Goal: Book appointment/travel/reservation

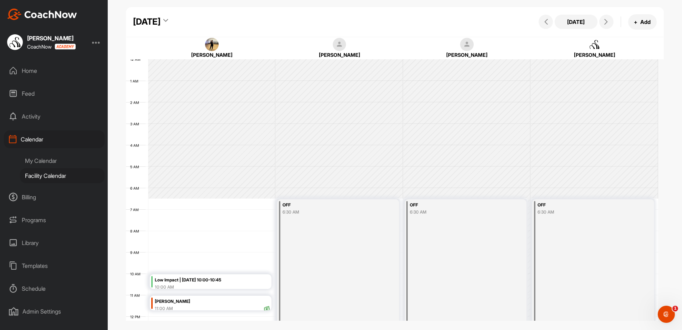
scroll to position [159, 0]
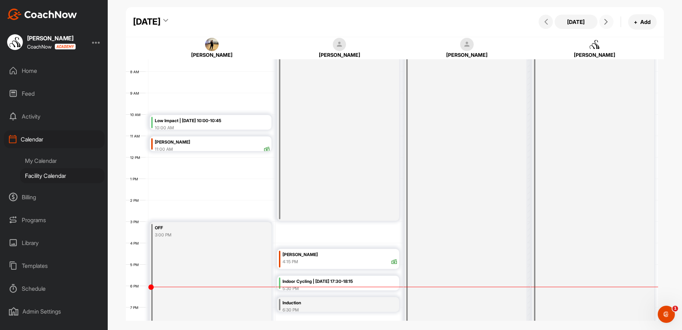
click at [609, 20] on span at bounding box center [606, 22] width 9 height 6
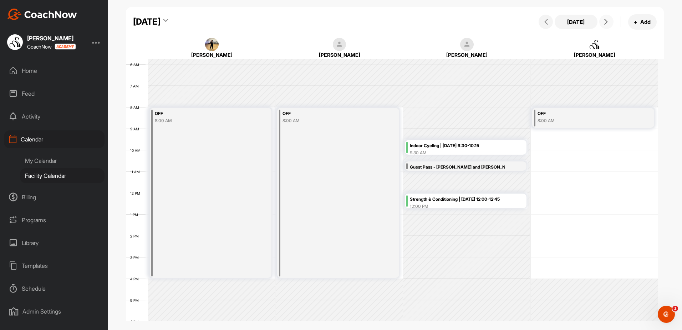
click at [612, 19] on button at bounding box center [606, 22] width 14 height 14
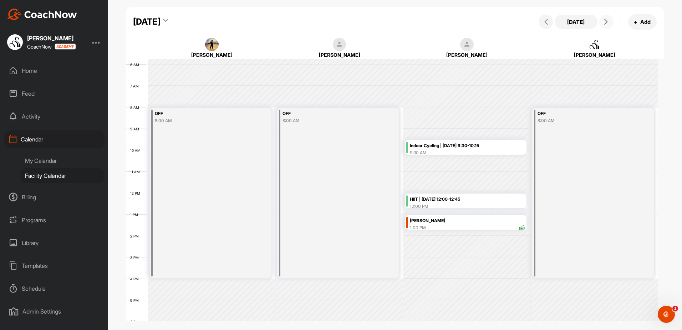
click at [612, 19] on button at bounding box center [606, 22] width 14 height 14
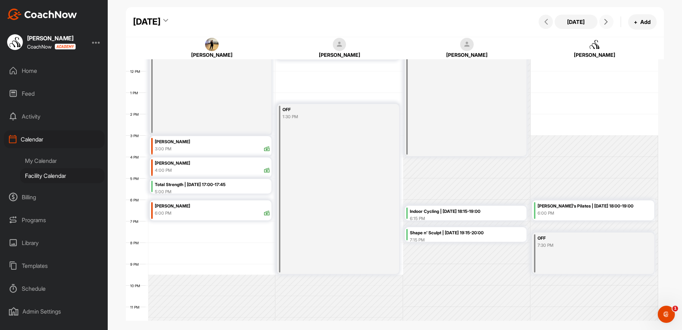
scroll to position [253, 0]
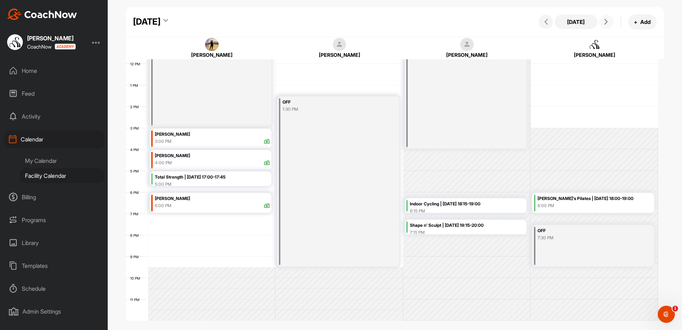
click at [605, 20] on icon at bounding box center [606, 22] width 6 height 6
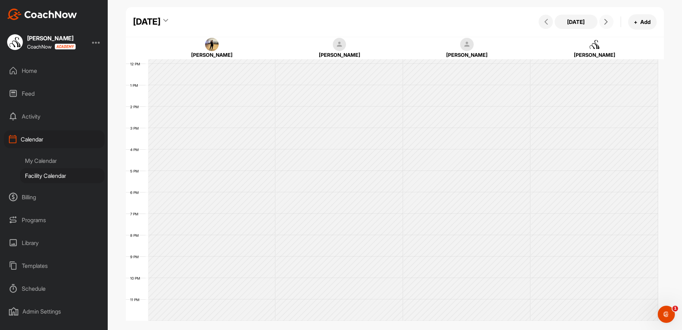
scroll to position [123, 0]
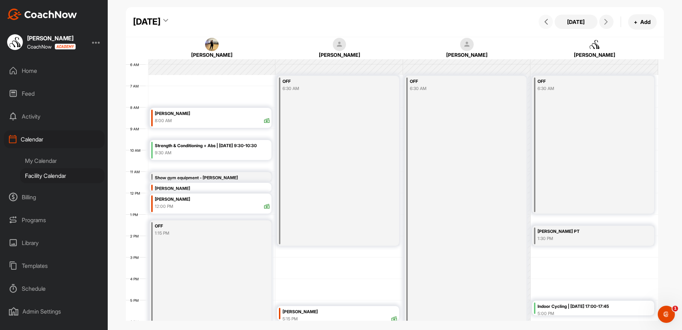
click at [545, 25] on button at bounding box center [546, 22] width 14 height 14
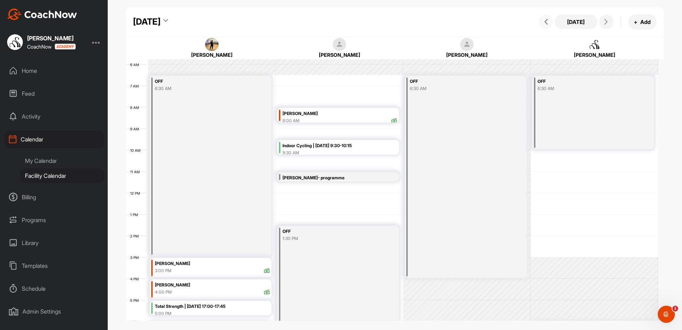
scroll to position [231, 0]
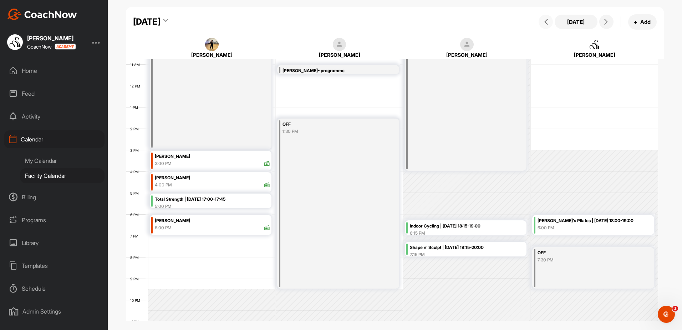
click at [170, 230] on div "6:00 PM" at bounding box center [163, 227] width 17 height 6
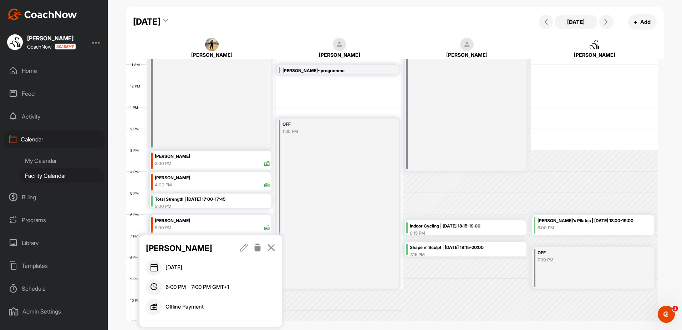
click at [272, 247] on icon at bounding box center [271, 247] width 8 height 8
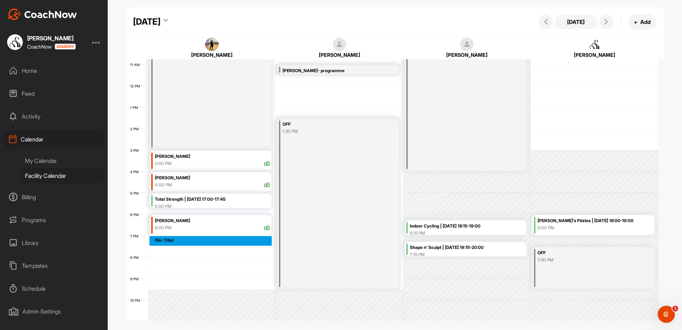
click at [216, 242] on div "12 AM 1 AM 2 AM 3 AM 4 AM 5 AM 6 AM 7 AM 8 AM 9 AM 10 AM 11 AM 12 PM 1 PM 2 PM …" at bounding box center [392, 86] width 532 height 514
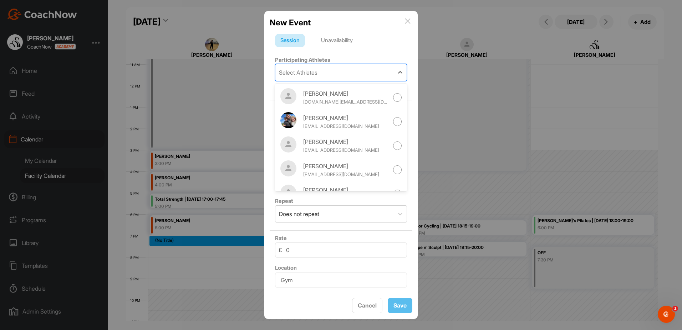
click at [343, 71] on div "Select Athletes" at bounding box center [334, 72] width 118 height 16
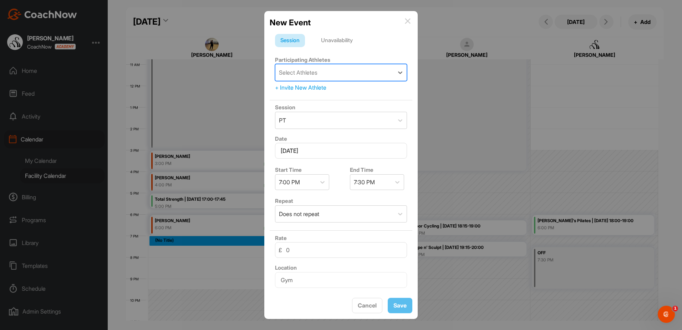
click at [346, 38] on div "Unavailability" at bounding box center [337, 41] width 42 height 14
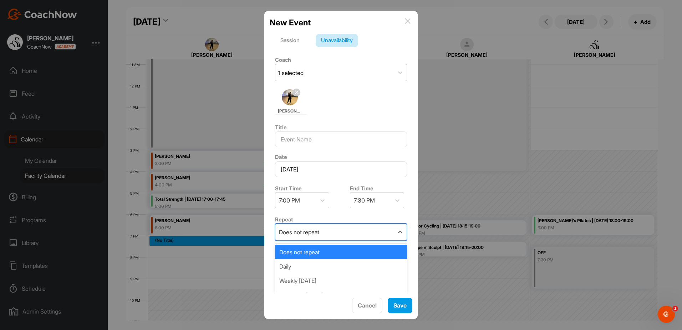
click at [319, 234] on div "Does not repeat" at bounding box center [299, 232] width 40 height 9
click at [273, 248] on div "Notes" at bounding box center [341, 268] width 143 height 50
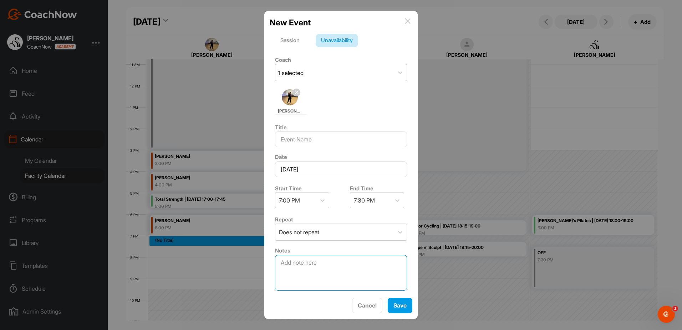
click at [310, 264] on textarea at bounding box center [341, 273] width 132 height 36
type textarea "[PERSON_NAME] wants to have a chat about PT sessions- he needs to lose 1.8 ston…"
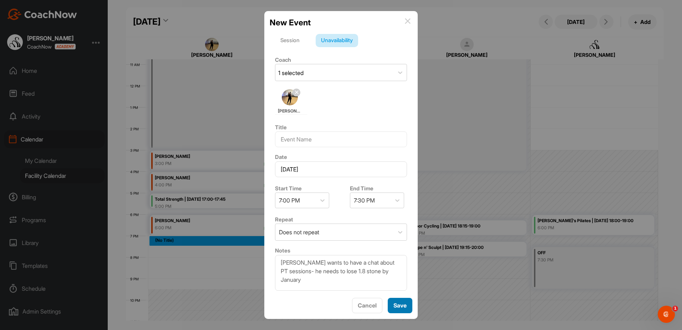
click at [398, 303] on span "Save" at bounding box center [400, 305] width 13 height 7
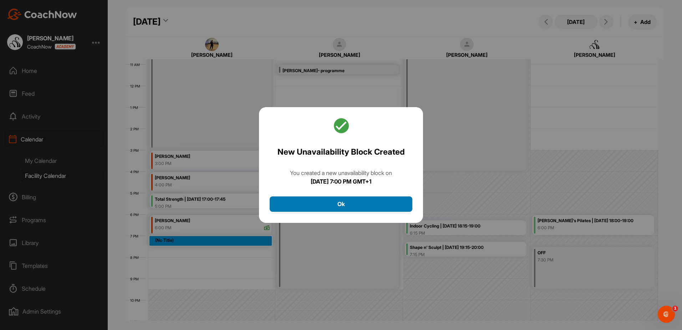
click at [358, 206] on button "Ok" at bounding box center [341, 203] width 143 height 15
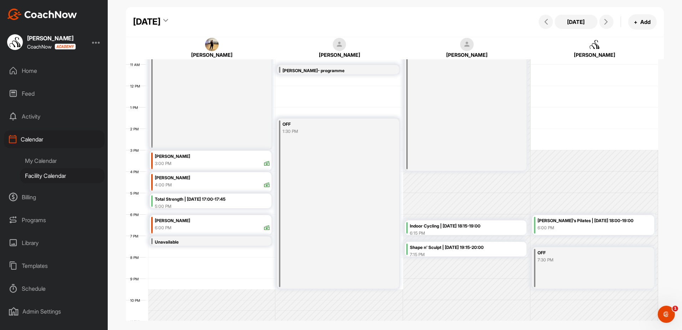
click at [255, 242] on div "Unavailable 7:00 PM" at bounding box center [211, 240] width 122 height 9
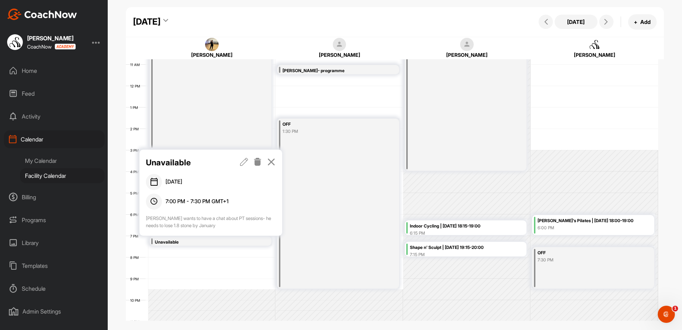
click at [247, 159] on icon at bounding box center [244, 162] width 8 height 8
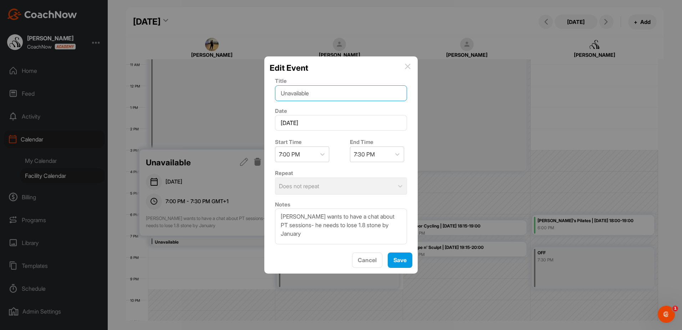
click at [321, 91] on input "Unavailable" at bounding box center [341, 93] width 132 height 16
type input "U"
type input "Chat about PT sessions"
click at [400, 258] on span "Save" at bounding box center [400, 259] width 13 height 7
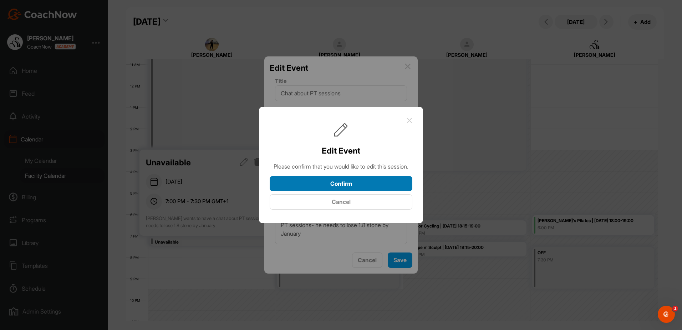
click at [365, 188] on button "Confirm" at bounding box center [341, 183] width 143 height 15
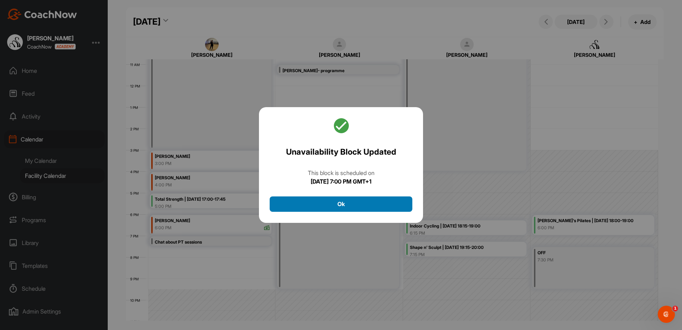
click at [361, 203] on button "Ok" at bounding box center [341, 203] width 143 height 15
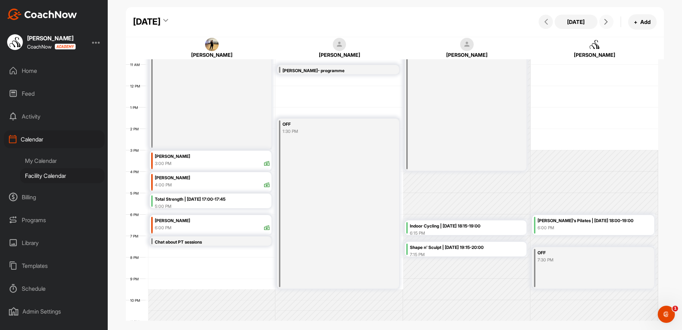
click at [603, 20] on icon at bounding box center [606, 22] width 6 height 6
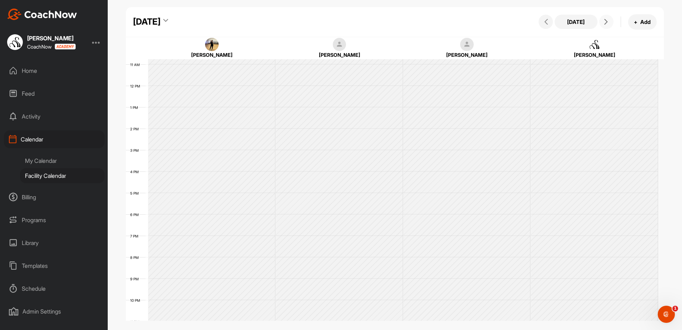
scroll to position [123, 0]
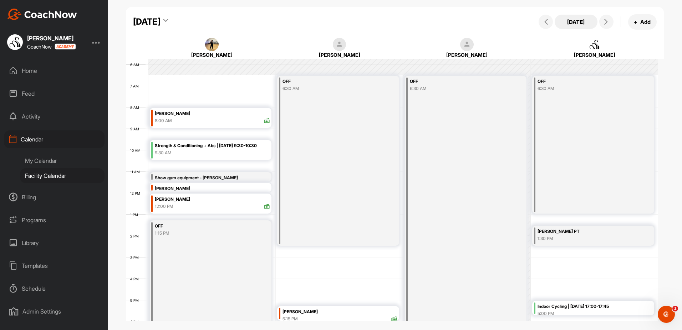
click at [572, 28] on button "[DATE]" at bounding box center [576, 22] width 43 height 14
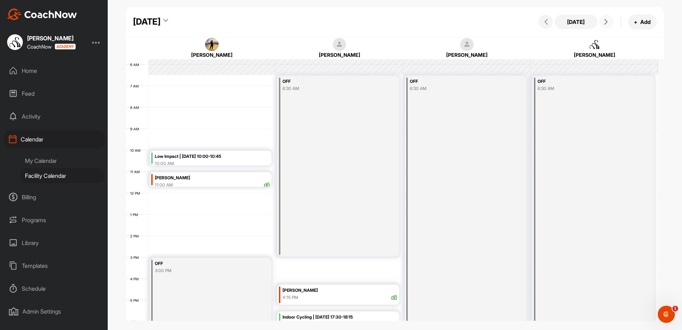
click at [603, 22] on icon at bounding box center [606, 22] width 6 height 6
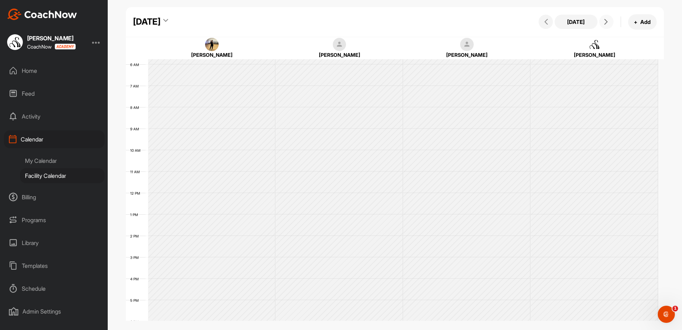
click at [603, 22] on icon at bounding box center [606, 22] width 6 height 6
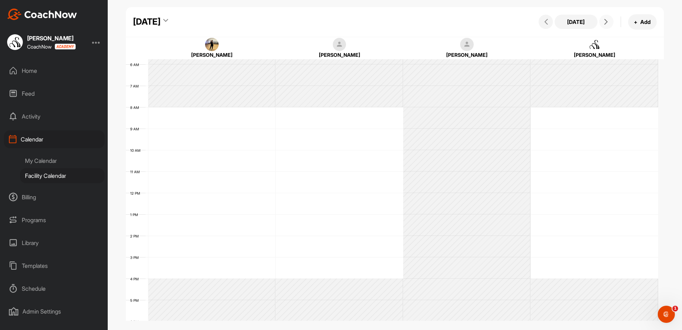
click at [603, 22] on icon at bounding box center [606, 22] width 6 height 6
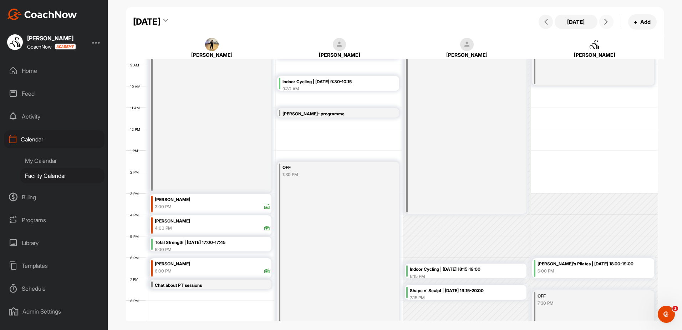
scroll to position [195, 0]
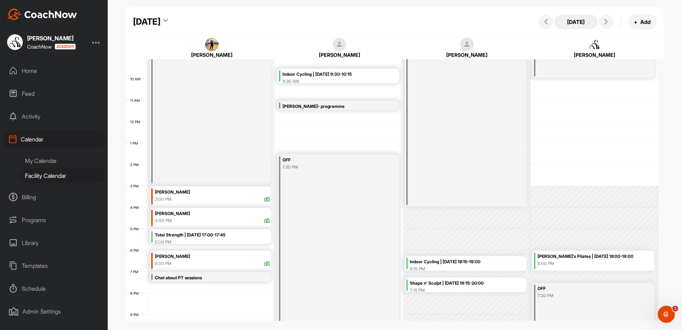
click at [572, 25] on button "[DATE]" at bounding box center [576, 22] width 43 height 14
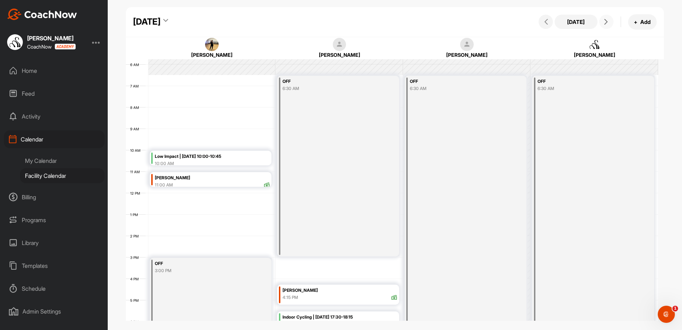
click at [603, 21] on span at bounding box center [606, 22] width 9 height 6
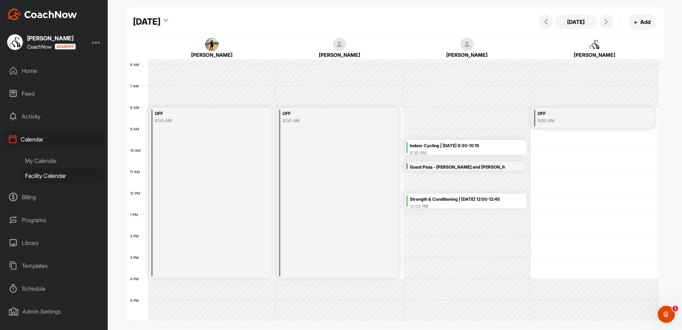
click at [579, 29] on div "[DATE] + Add" at bounding box center [597, 21] width 120 height 15
click at [581, 28] on button "[DATE]" at bounding box center [576, 22] width 43 height 14
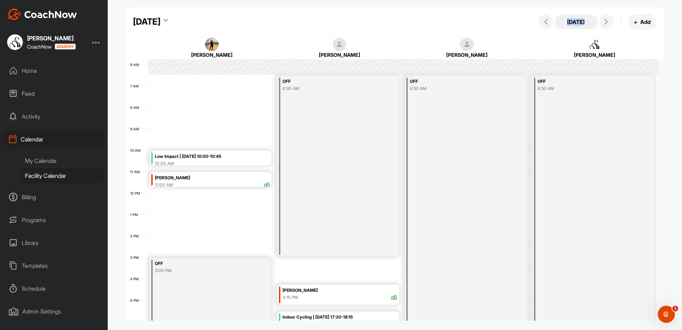
click at [587, 26] on button "[DATE]" at bounding box center [576, 22] width 43 height 14
click at [437, 38] on div "[PERSON_NAME]" at bounding box center [467, 48] width 125 height 21
